Goal: Information Seeking & Learning: Learn about a topic

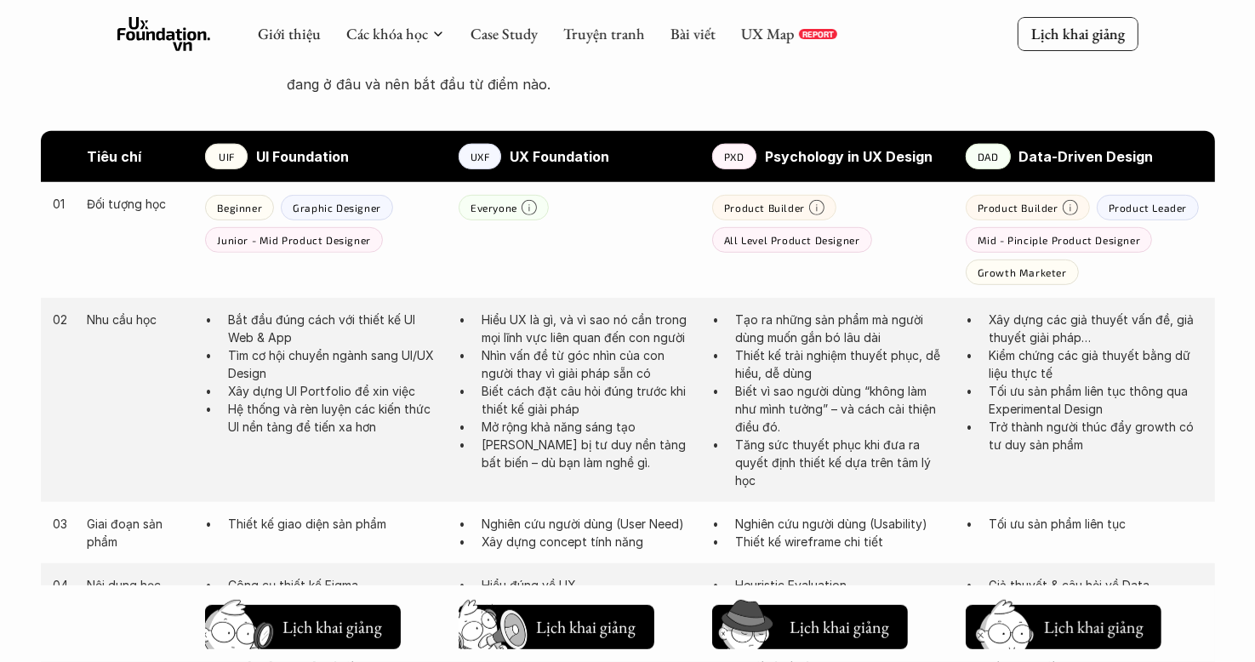
scroll to position [1098, 0]
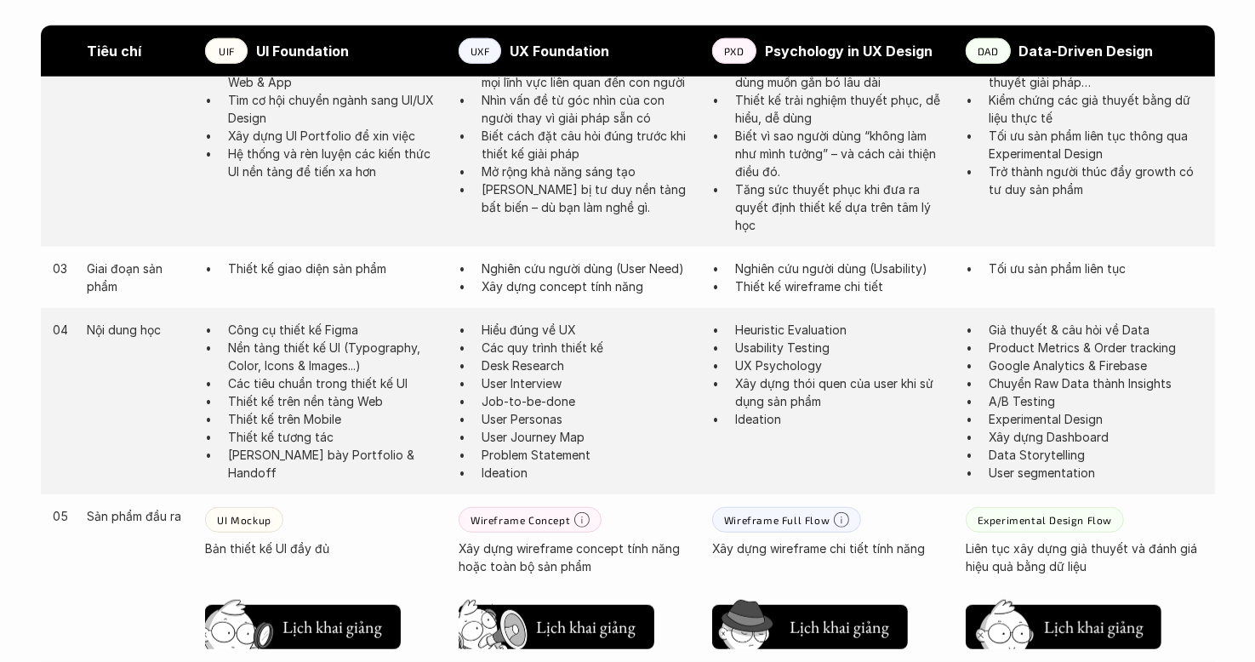
click at [812, 45] on strong "Psychology in UX Design" at bounding box center [849, 51] width 168 height 17
copy strong "Psychology"
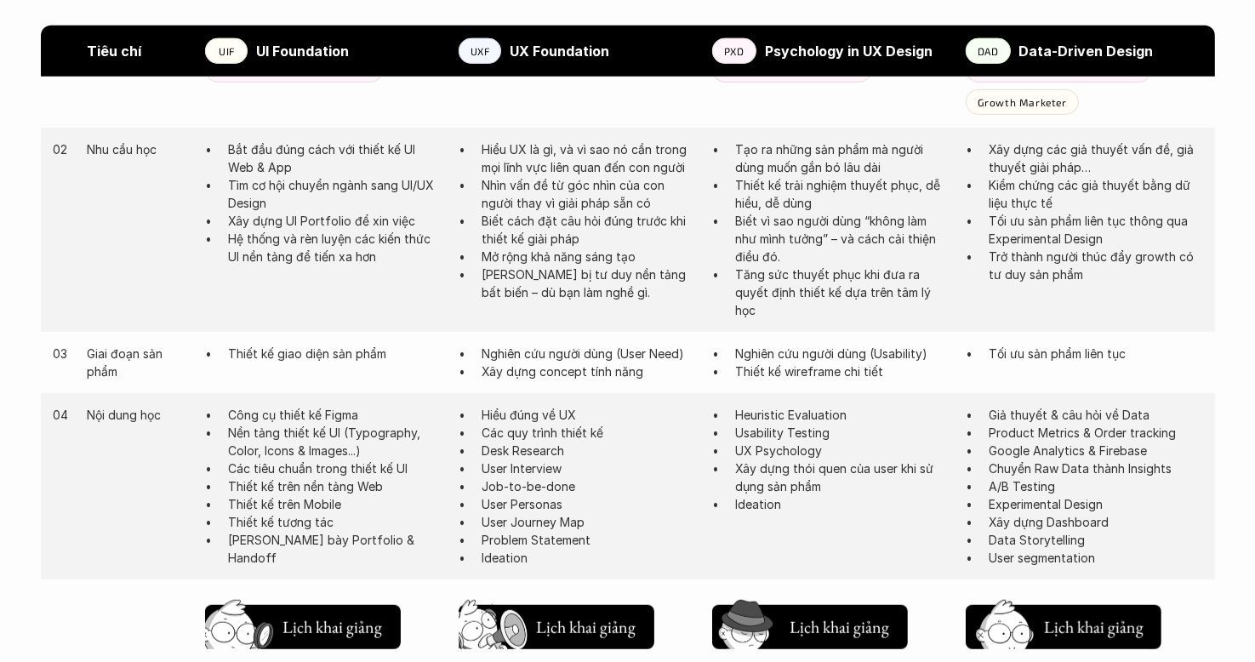
scroll to position [672, 0]
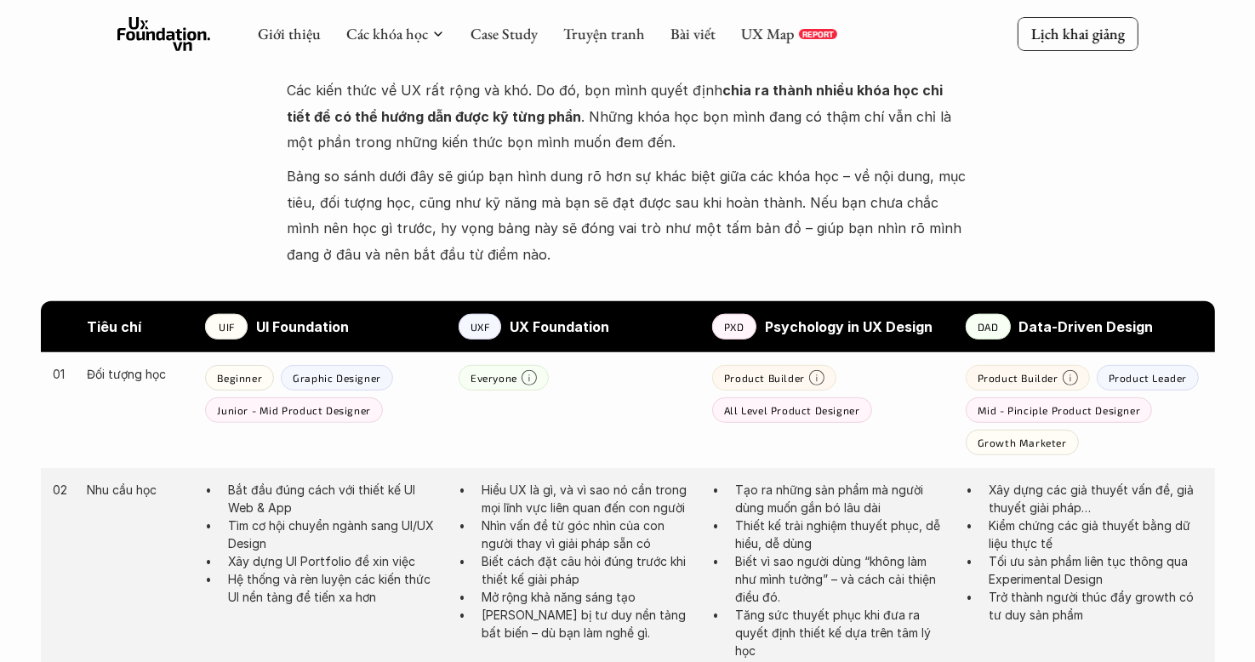
click at [835, 299] on div at bounding box center [628, 274] width 1174 height 155
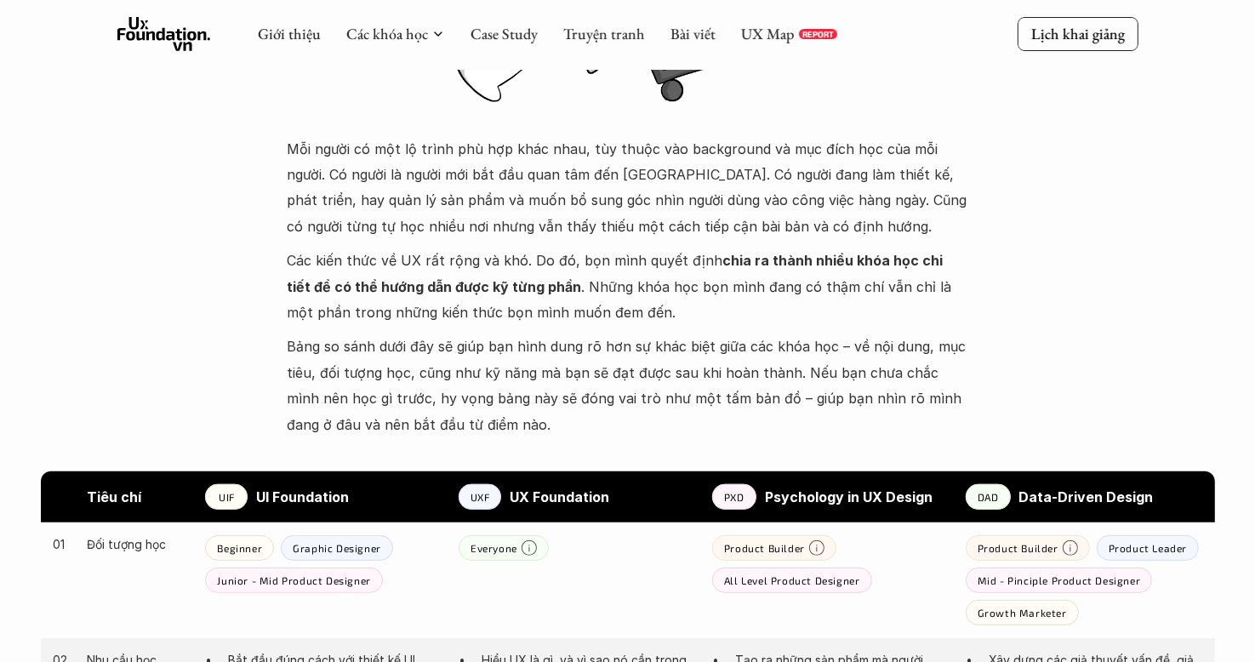
scroll to position [842, 0]
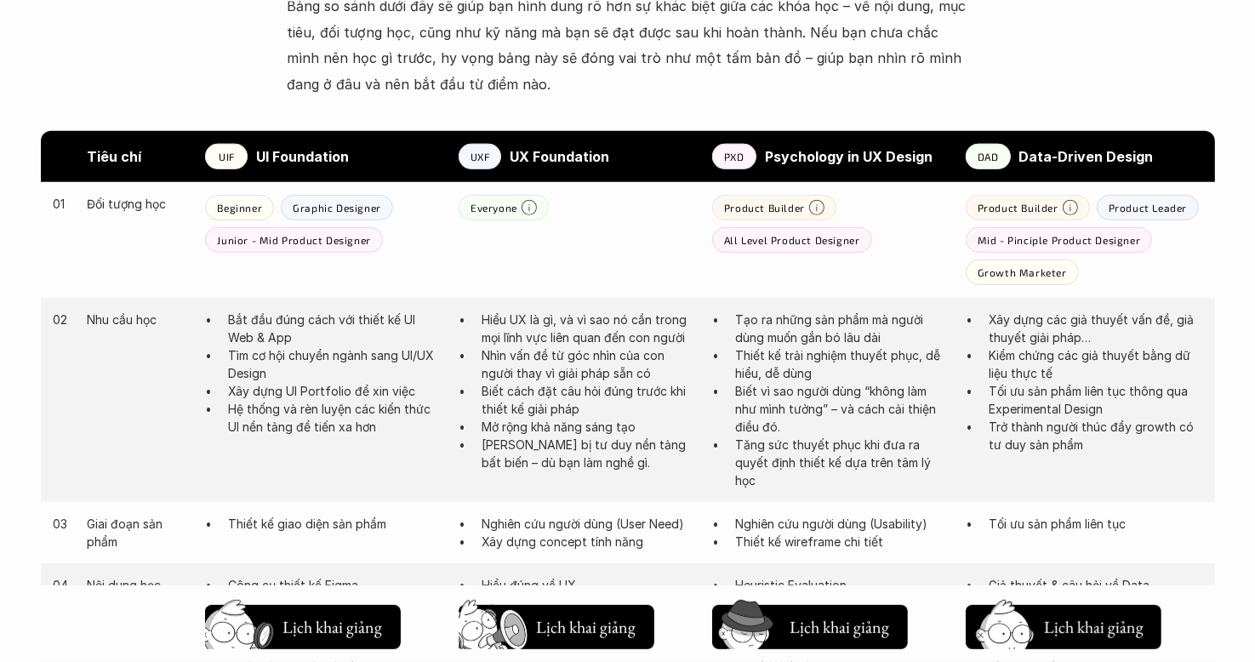
click at [835, 66] on div at bounding box center [628, 104] width 1174 height 155
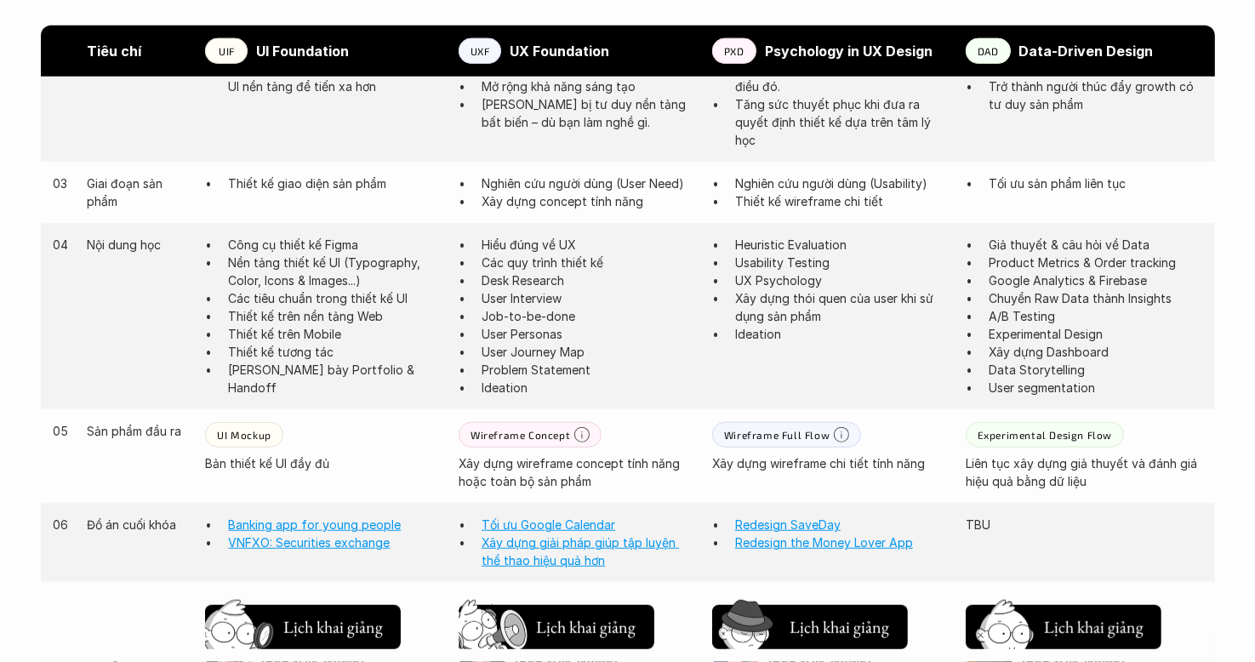
scroll to position [1098, 0]
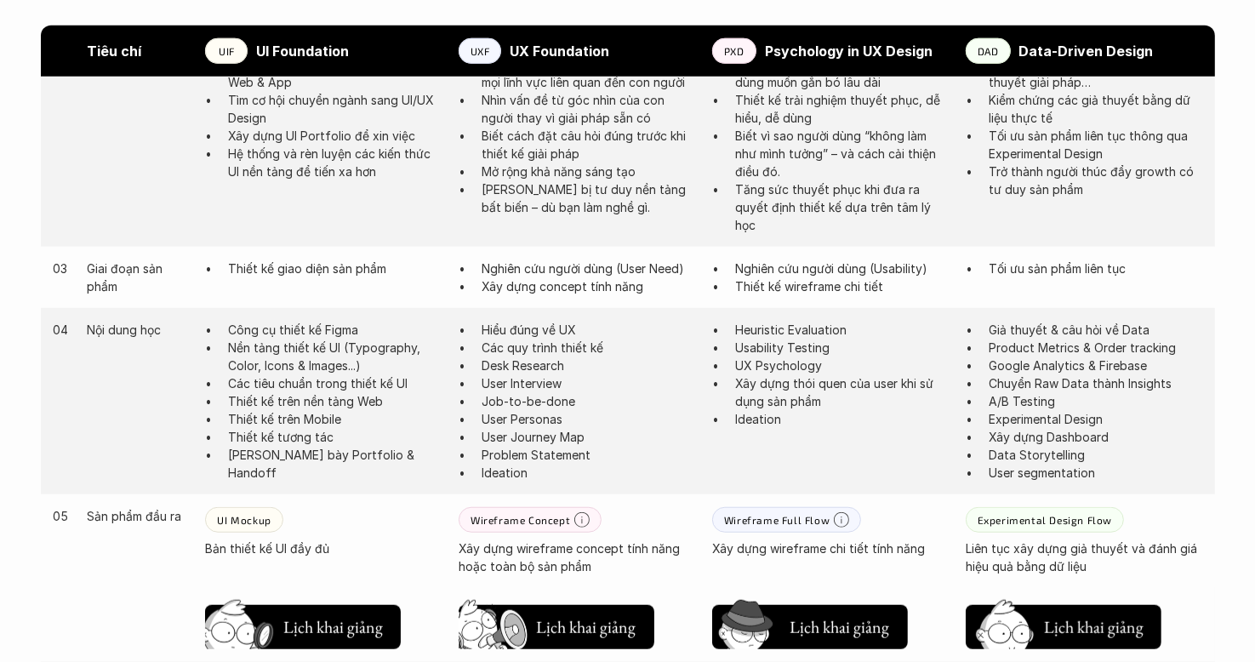
drag, startPoint x: 987, startPoint y: 326, endPoint x: 1122, endPoint y: 471, distance: 198.7
click at [835, 471] on ul "Giả thuyết & câu hỏi về Data Product Metrics & Order tracking Google Analytics …" at bounding box center [1084, 401] width 237 height 161
copy ul "Giả thuyết & câu hỏi về Data Product Metrics & Order tracking Google Analytics …"
click at [835, 414] on div "04 Nội dung học Công cụ thiết kế Figma Nền tảng thiết kế UI (Typography, Color,…" at bounding box center [628, 401] width 1174 height 186
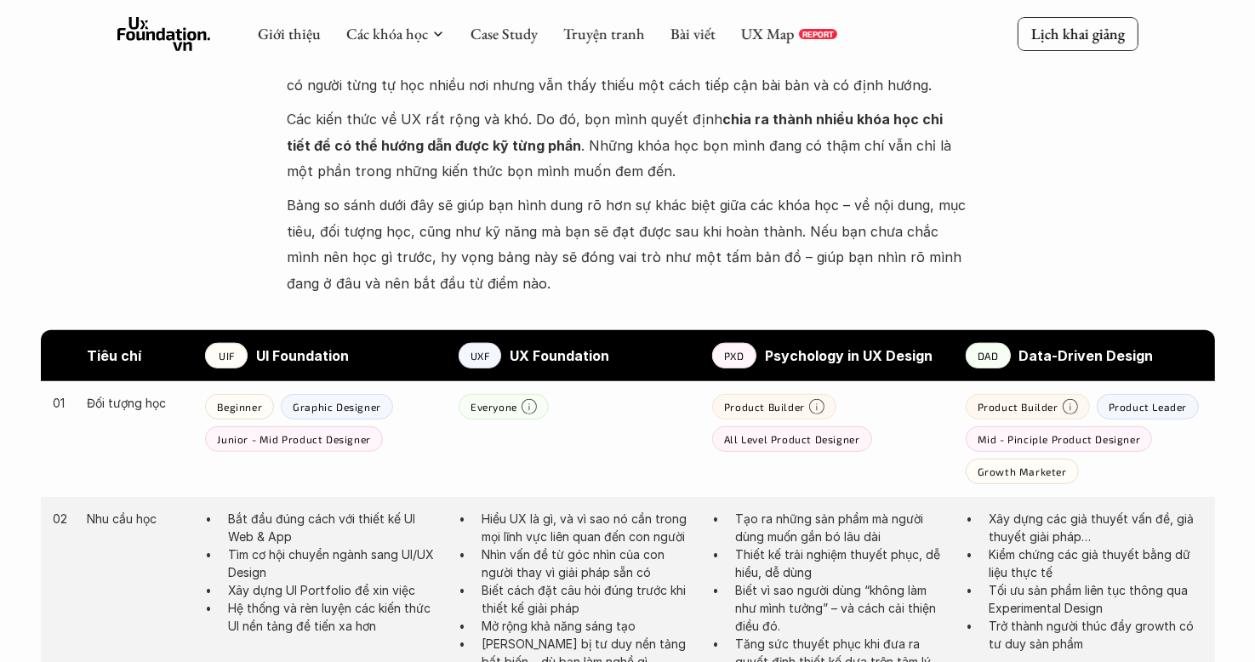
scroll to position [48, 0]
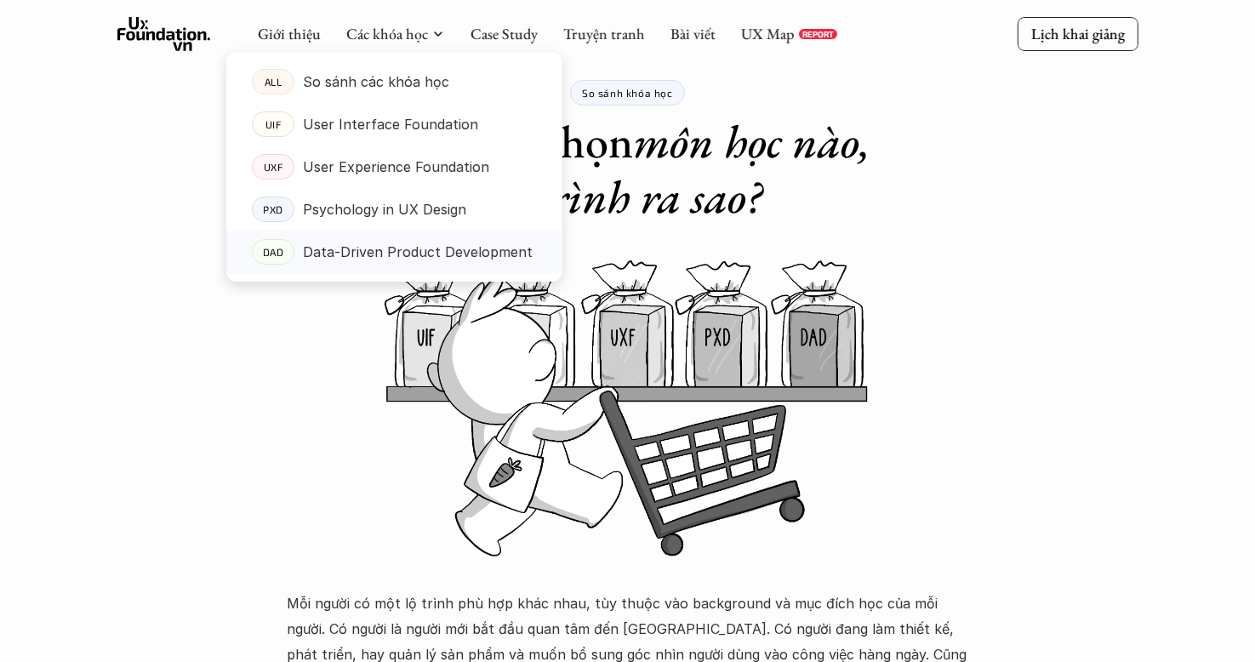
click at [385, 244] on p "Data-Driven Product Development" at bounding box center [418, 252] width 230 height 26
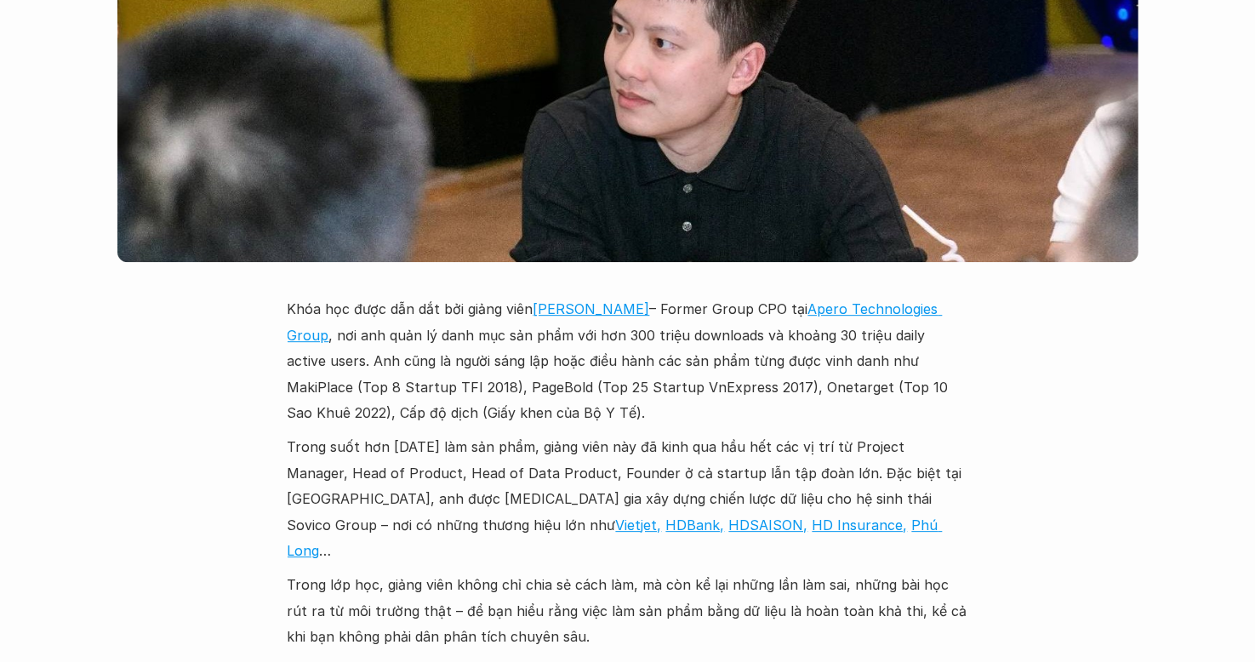
scroll to position [4896, 0]
